Goal: Task Accomplishment & Management: Manage account settings

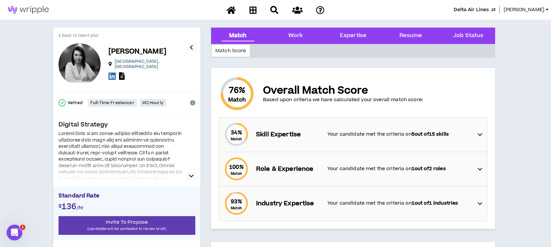
click at [89, 36] on span "Back to talent pool" at bounding box center [80, 36] width 36 height 6
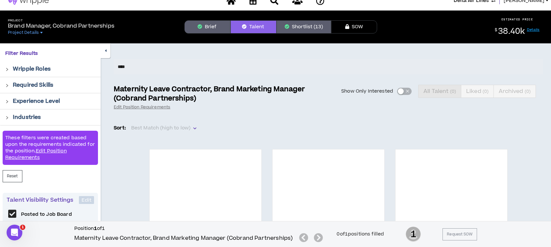
scroll to position [30, 0]
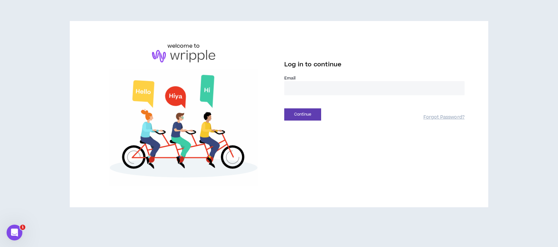
click at [303, 86] on input "email" at bounding box center [374, 88] width 180 height 14
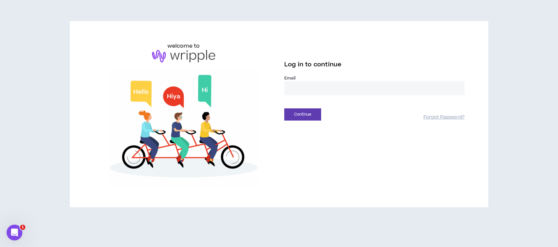
type input "**********"
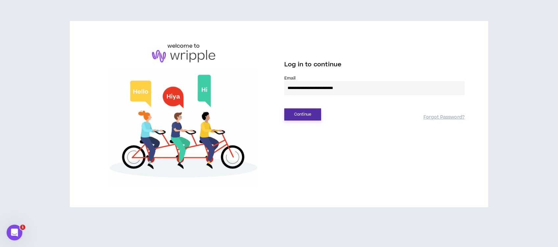
click at [305, 115] on button "Continue" at bounding box center [302, 115] width 37 height 12
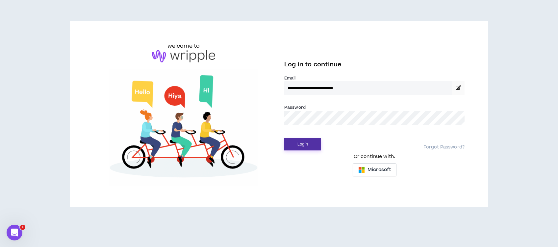
click at [304, 145] on button "Login" at bounding box center [302, 145] width 37 height 12
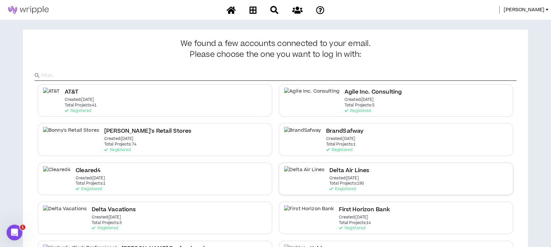
click at [330, 174] on h2 "Delta Air Lines" at bounding box center [350, 170] width 40 height 9
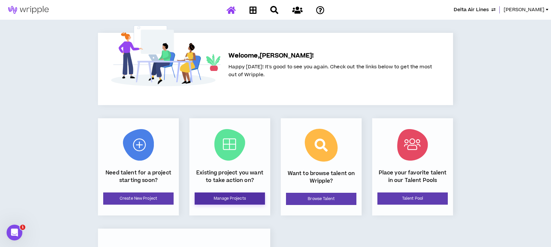
click at [243, 197] on link "Manage Projects" at bounding box center [230, 199] width 70 height 12
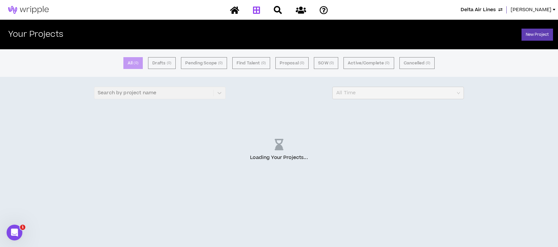
click at [520, 11] on span "Lauren-Bridget" at bounding box center [531, 9] width 41 height 7
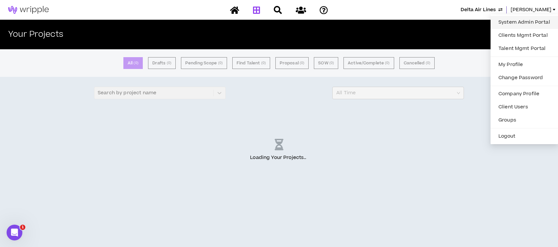
click at [515, 23] on link "System Admin Portal" at bounding box center [524, 22] width 60 height 10
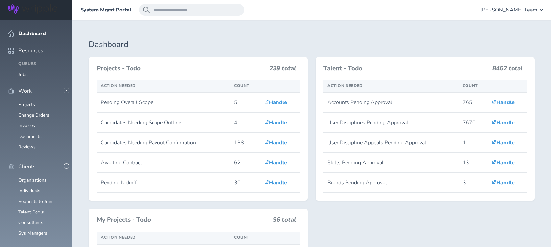
scroll to position [132, 0]
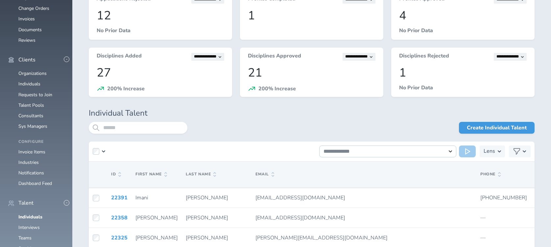
scroll to position [132, 0]
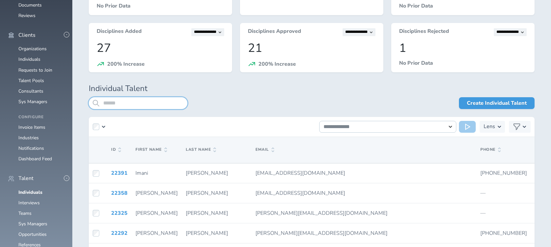
click at [125, 102] on input "search" at bounding box center [138, 103] width 99 height 12
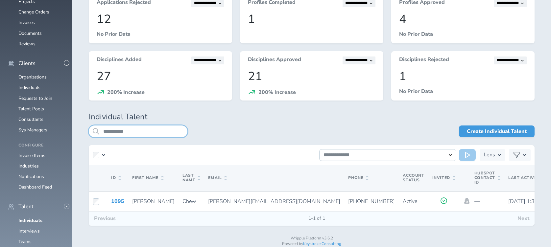
scroll to position [121, 0]
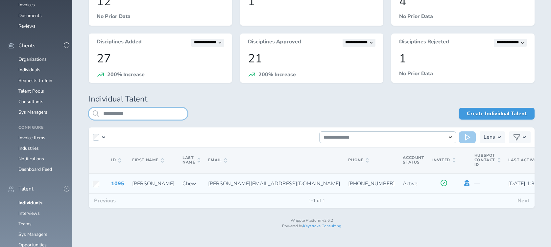
type input "**********"
click at [465, 184] on icon at bounding box center [467, 183] width 5 height 6
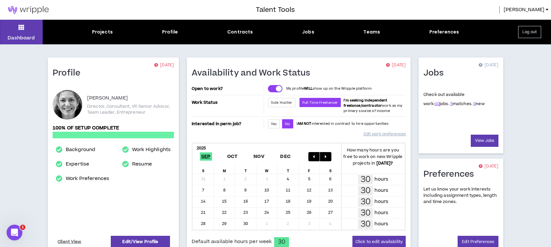
click at [535, 33] on button "Log out" at bounding box center [530, 32] width 23 height 12
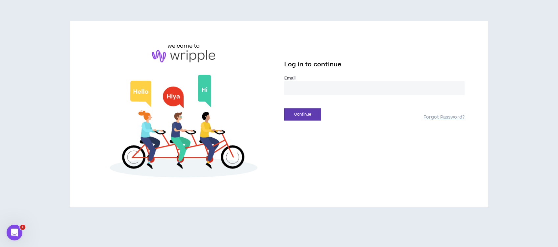
click at [373, 86] on input "email" at bounding box center [374, 88] width 180 height 14
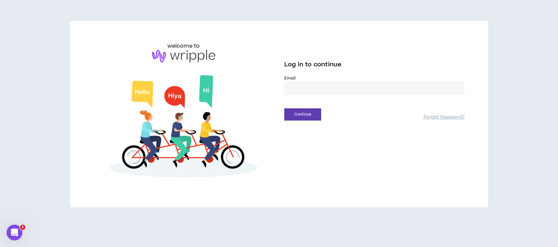
type input "**********"
click at [308, 117] on button "Continue" at bounding box center [302, 115] width 37 height 12
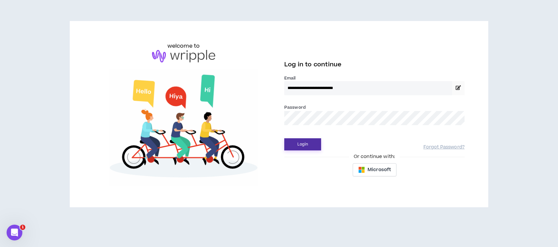
click at [306, 146] on button "Login" at bounding box center [302, 145] width 37 height 12
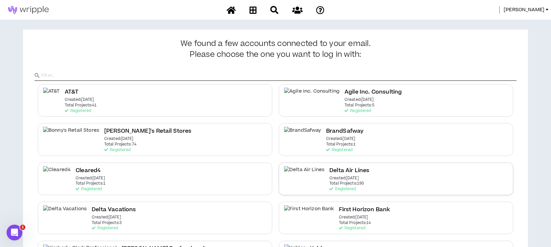
click at [330, 170] on h2 "Delta Air Lines" at bounding box center [350, 170] width 40 height 9
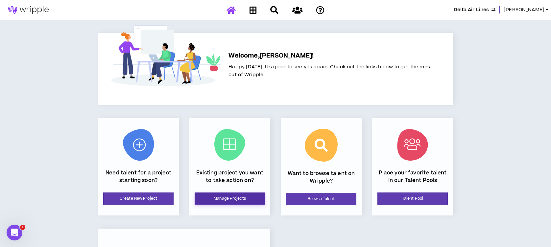
click at [242, 199] on link "Manage Projects" at bounding box center [230, 199] width 70 height 12
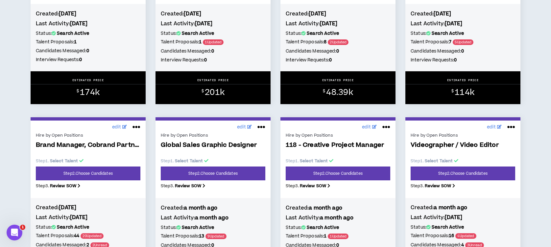
scroll to position [658, 0]
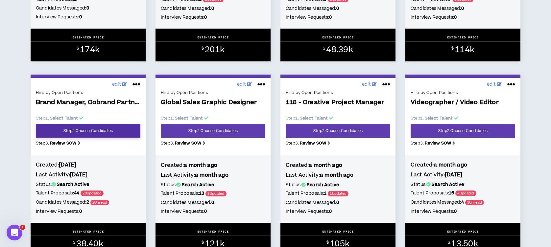
click at [91, 133] on link "Step 2 . Choose Candidates" at bounding box center [88, 131] width 105 height 14
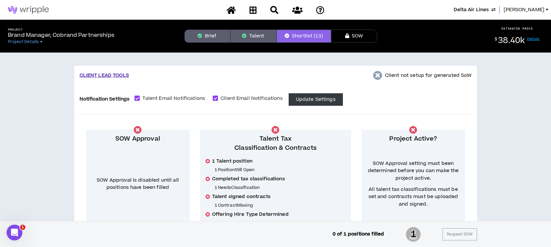
click at [254, 35] on button "Talent" at bounding box center [254, 36] width 46 height 13
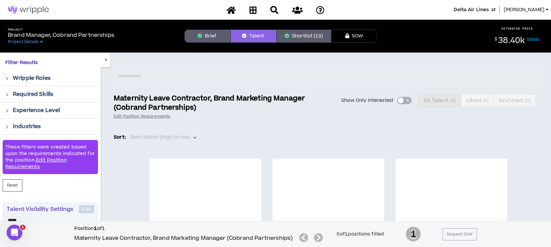
click at [401, 101] on div "Show Only Interested All Talent ( 0 ) Liked ( 0 ) Archived ( 0 )" at bounding box center [443, 100] width 202 height 13
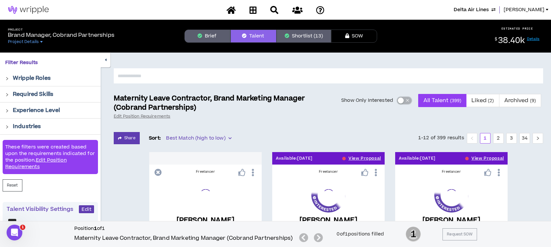
click at [401, 100] on div "button" at bounding box center [401, 101] width 6 height 6
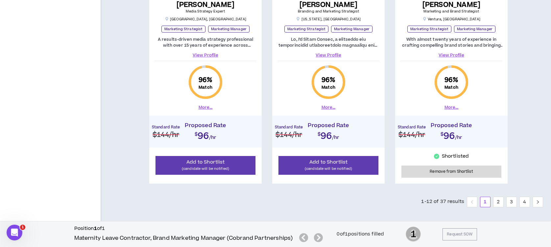
scroll to position [994, 0]
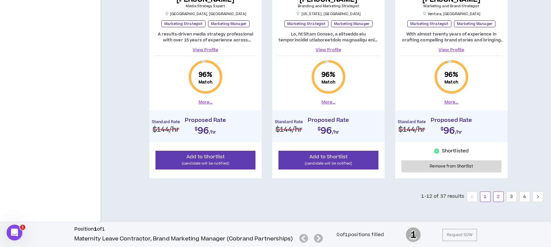
click at [501, 197] on link "2" at bounding box center [499, 197] width 10 height 10
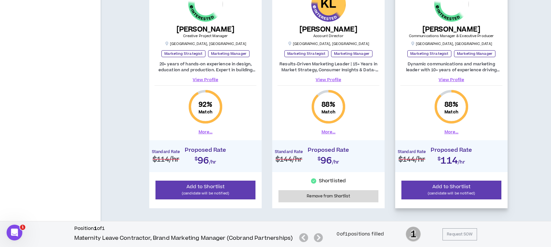
scroll to position [994, 0]
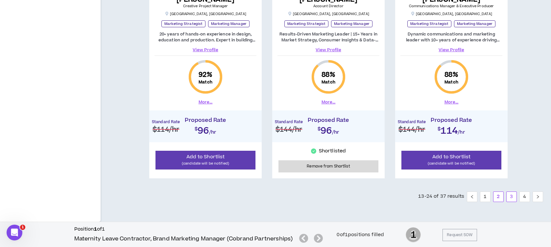
click at [510, 197] on link "3" at bounding box center [512, 197] width 10 height 10
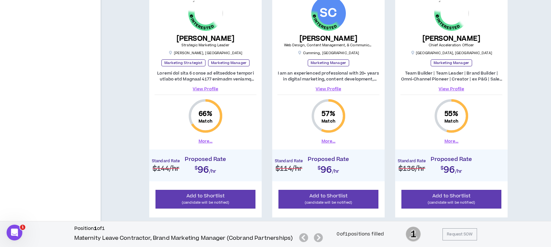
scroll to position [994, 0]
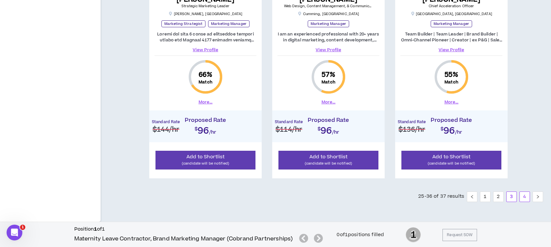
click at [524, 196] on link "4" at bounding box center [525, 197] width 10 height 10
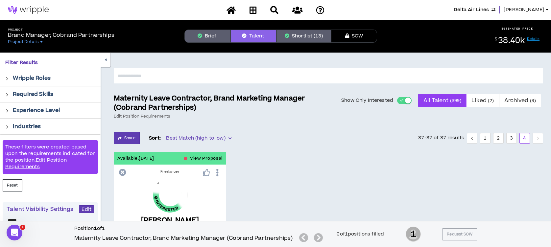
click at [150, 75] on input "text" at bounding box center [329, 75] width 430 height 15
type input "**********"
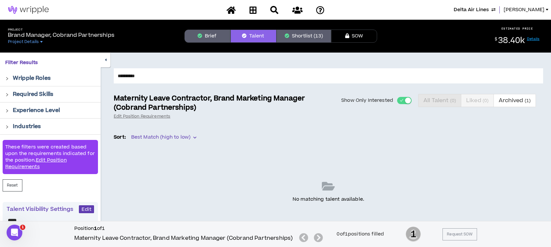
drag, startPoint x: 150, startPoint y: 76, endPoint x: 109, endPoint y: 78, distance: 40.5
click at [109, 78] on div "**********" at bounding box center [326, 184] width 451 height 263
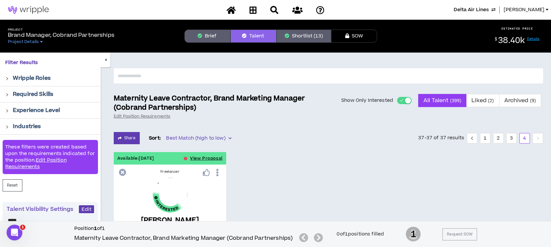
click at [293, 36] on button "Shortlist (13)" at bounding box center [304, 36] width 55 height 13
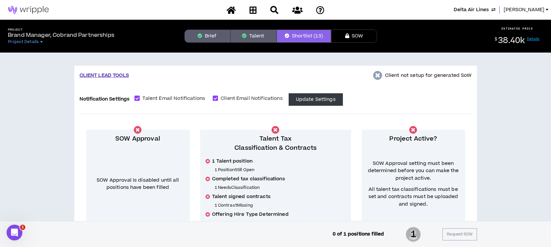
click at [250, 34] on button "Talent" at bounding box center [254, 36] width 46 height 13
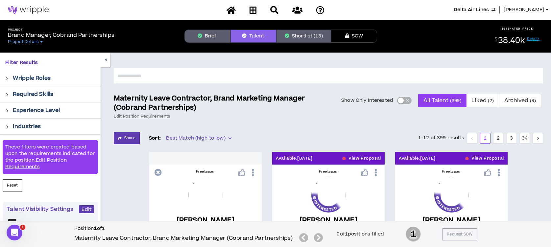
click at [300, 79] on input "text" at bounding box center [329, 75] width 430 height 15
type input "**********"
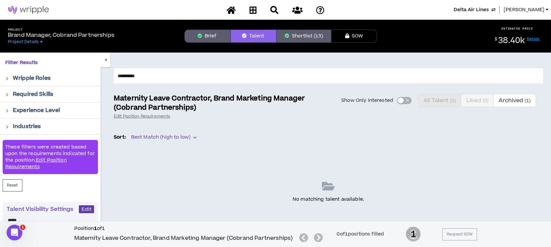
click at [532, 10] on span "Lauren-Bridget" at bounding box center [524, 9] width 41 height 7
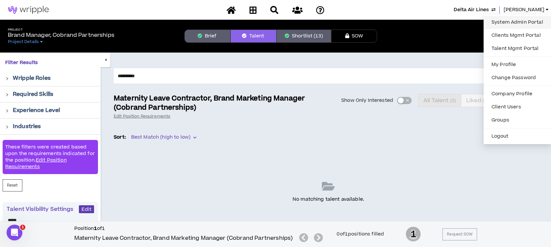
click at [524, 24] on link "System Admin Portal" at bounding box center [518, 22] width 60 height 10
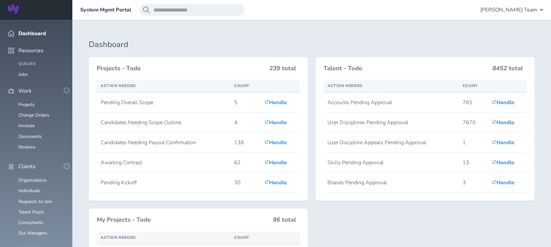
scroll to position [175, 0]
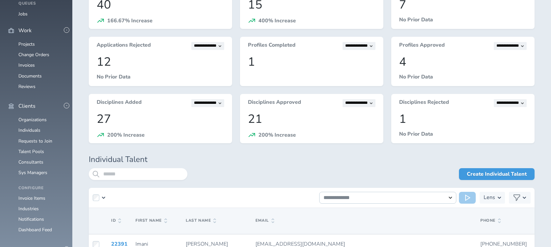
scroll to position [103, 0]
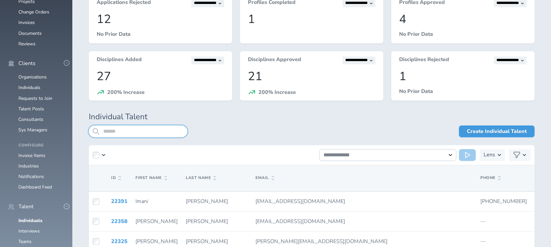
click at [119, 131] on input "search" at bounding box center [138, 132] width 99 height 12
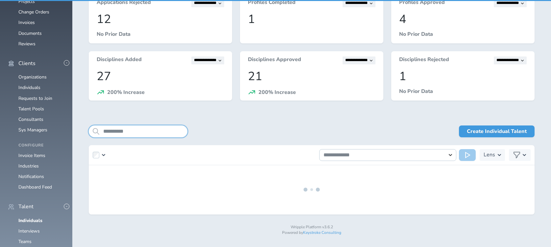
type input "**********"
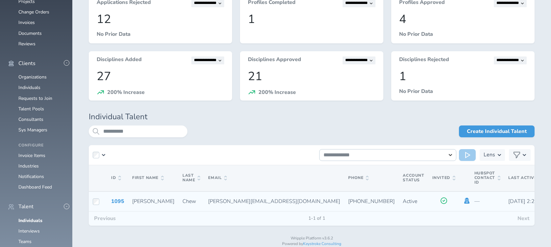
click at [465, 198] on icon at bounding box center [467, 201] width 5 height 6
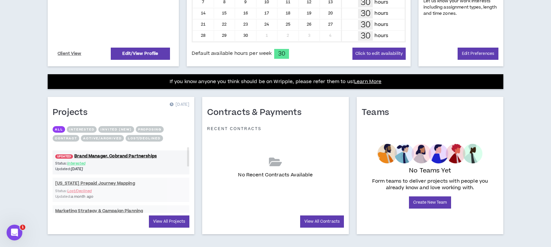
scroll to position [196, 0]
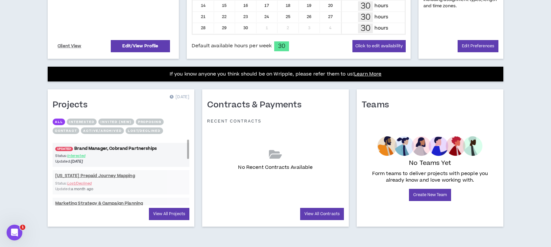
click at [82, 148] on link "UPDATED! Brand Manager, Cobrand Partnerships" at bounding box center [121, 149] width 137 height 6
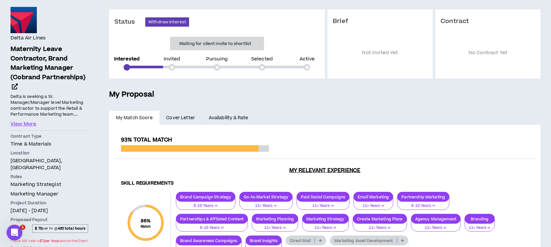
scroll to position [44, 0]
